Goal: Information Seeking & Learning: Learn about a topic

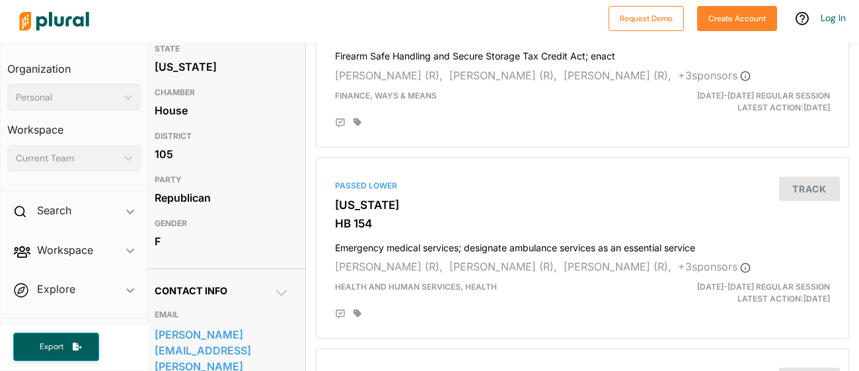
scroll to position [0, 10]
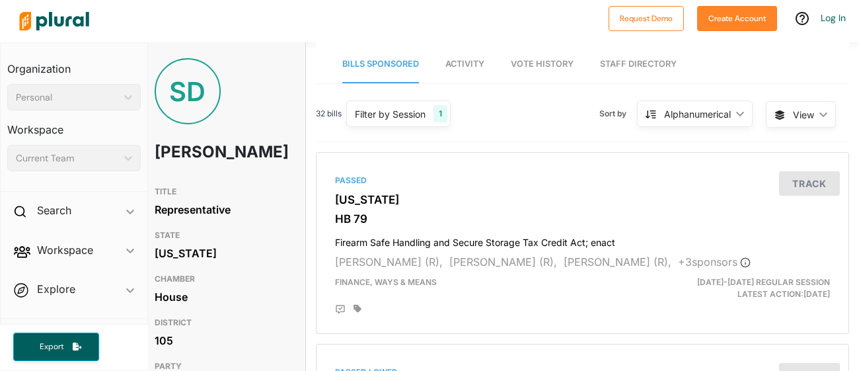
click at [204, 169] on h1 "[PERSON_NAME]" at bounding box center [195, 152] width 81 height 40
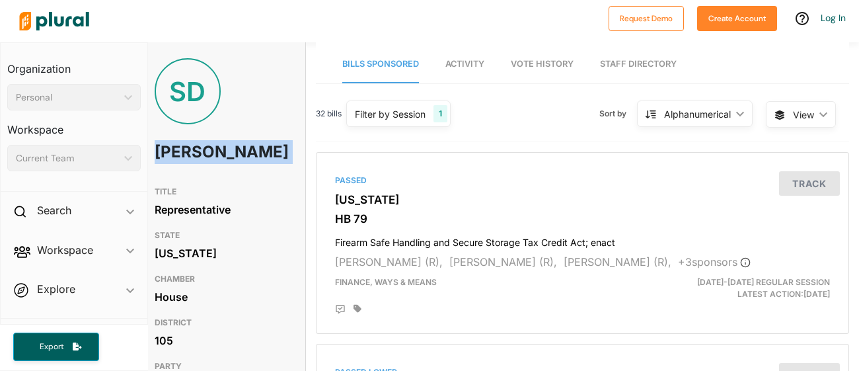
click at [204, 169] on h1 "[PERSON_NAME]" at bounding box center [195, 152] width 81 height 40
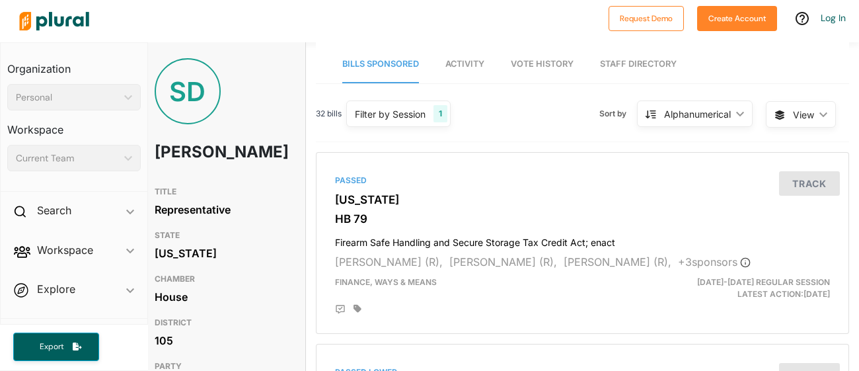
click at [175, 161] on h1 "[PERSON_NAME]" at bounding box center [195, 152] width 81 height 40
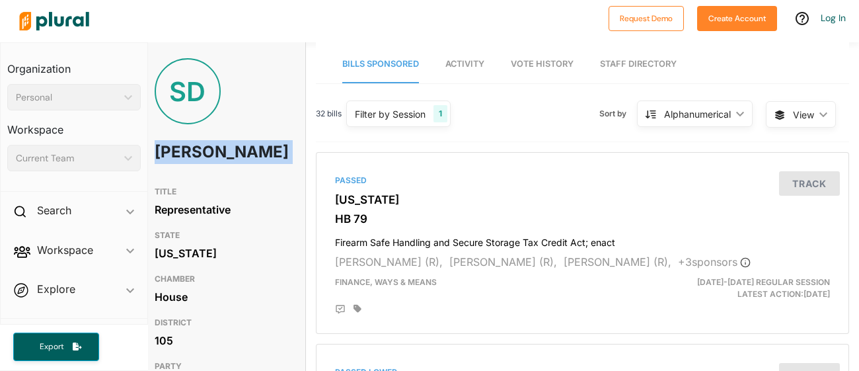
click at [175, 161] on h1 "[PERSON_NAME]" at bounding box center [195, 152] width 81 height 40
copy h1 "[PERSON_NAME]"
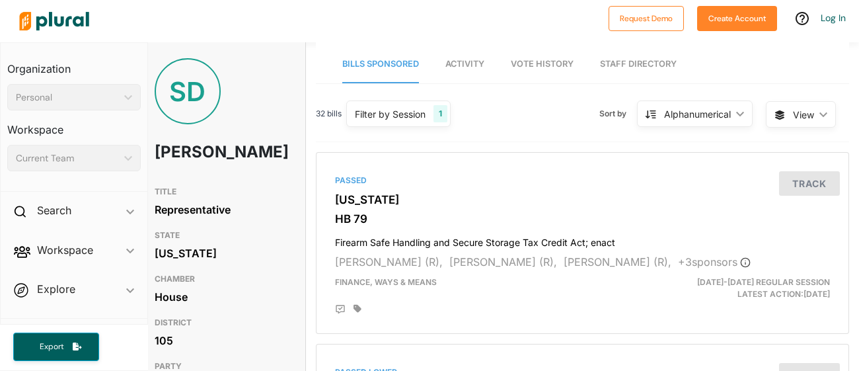
click at [260, 219] on div "Representative" at bounding box center [222, 210] width 135 height 20
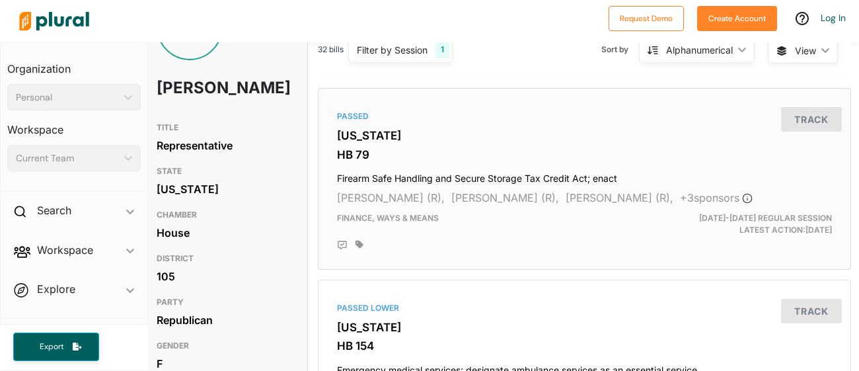
scroll to position [0, 8]
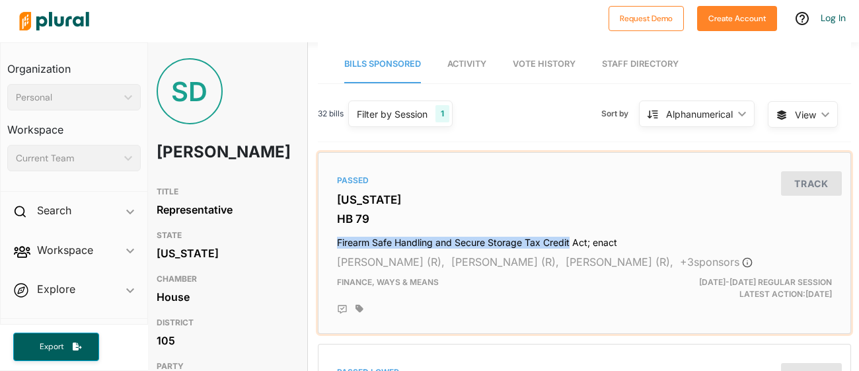
drag, startPoint x: 336, startPoint y: 239, endPoint x: 570, endPoint y: 245, distance: 234.1
click at [570, 245] on h4 "Firearm Safe Handling and Secure Storage Tax Credit Act; enact" at bounding box center [584, 240] width 495 height 18
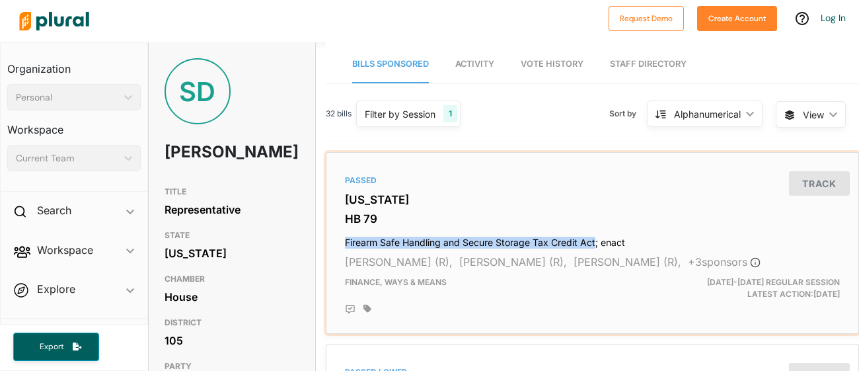
drag, startPoint x: 344, startPoint y: 241, endPoint x: 596, endPoint y: 244, distance: 251.9
click at [596, 244] on div "Passed [US_STATE] HB 79 Firearm Safe Handling and Secure Storage Tax Credit Act…" at bounding box center [593, 243] width 522 height 170
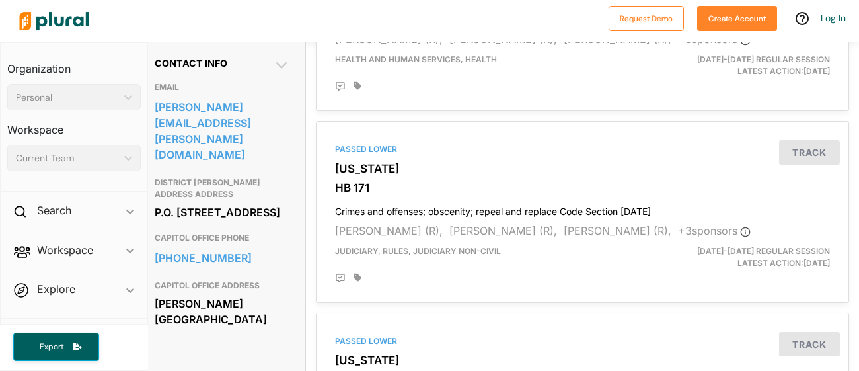
scroll to position [414, 10]
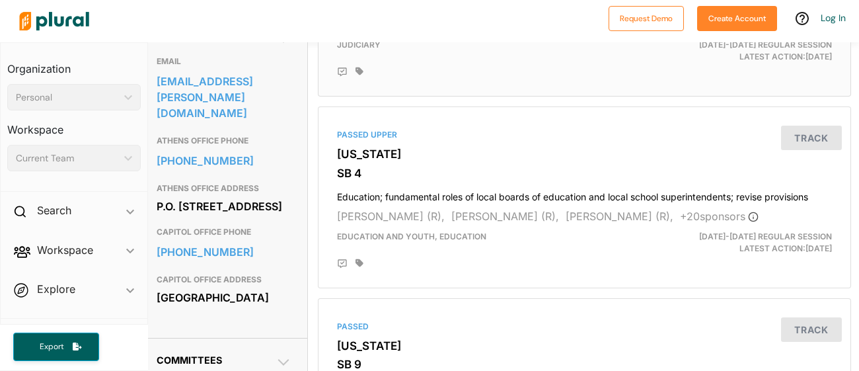
scroll to position [442, 10]
